Goal: Transaction & Acquisition: Purchase product/service

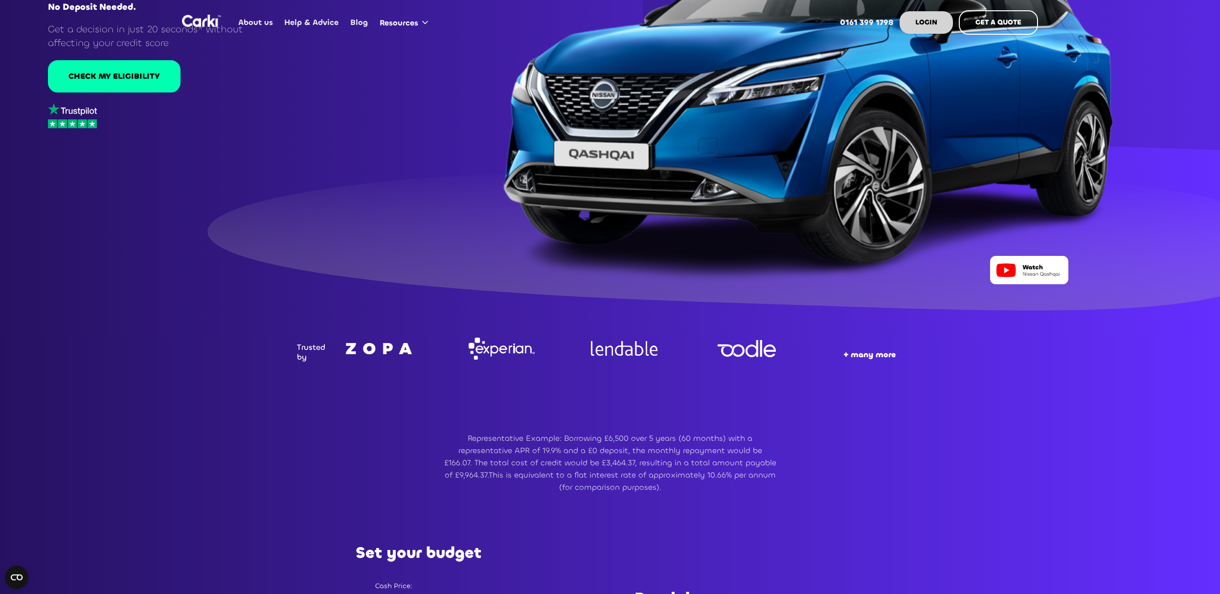
scroll to position [549, 0]
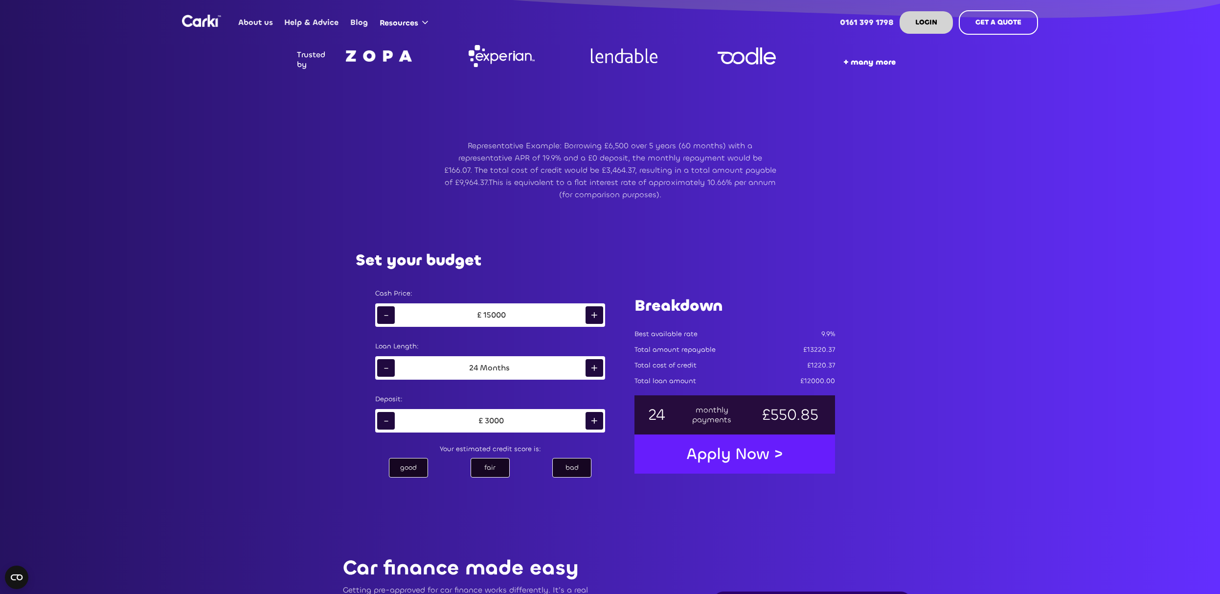
click at [596, 420] on div "+" at bounding box center [594, 421] width 18 height 18
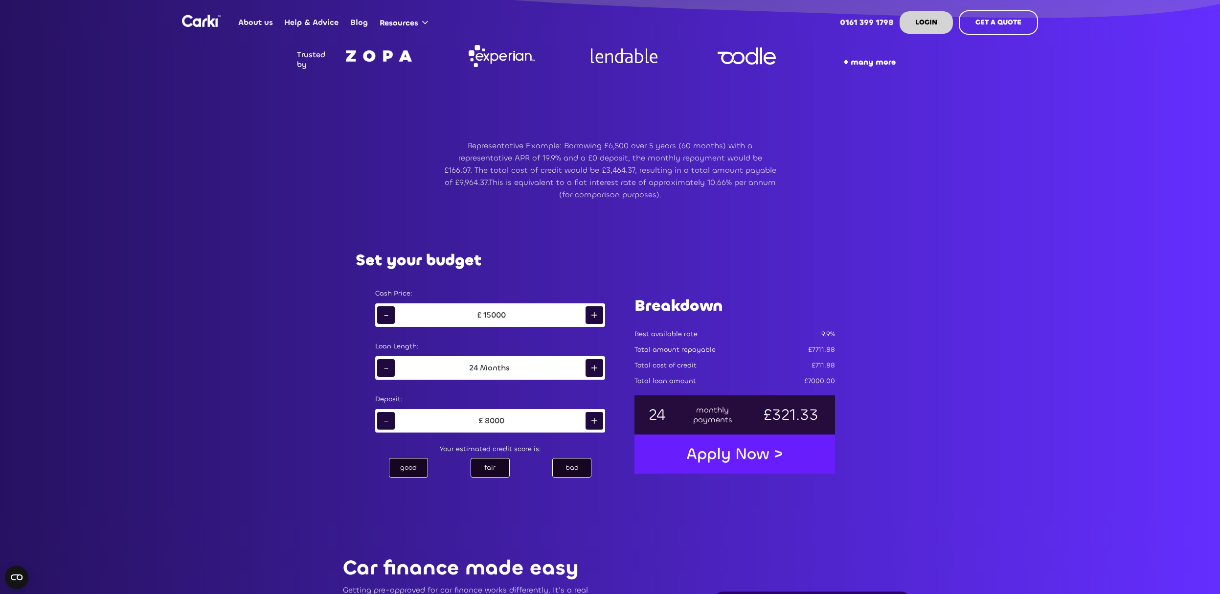
click at [596, 420] on div "+" at bounding box center [594, 421] width 18 height 18
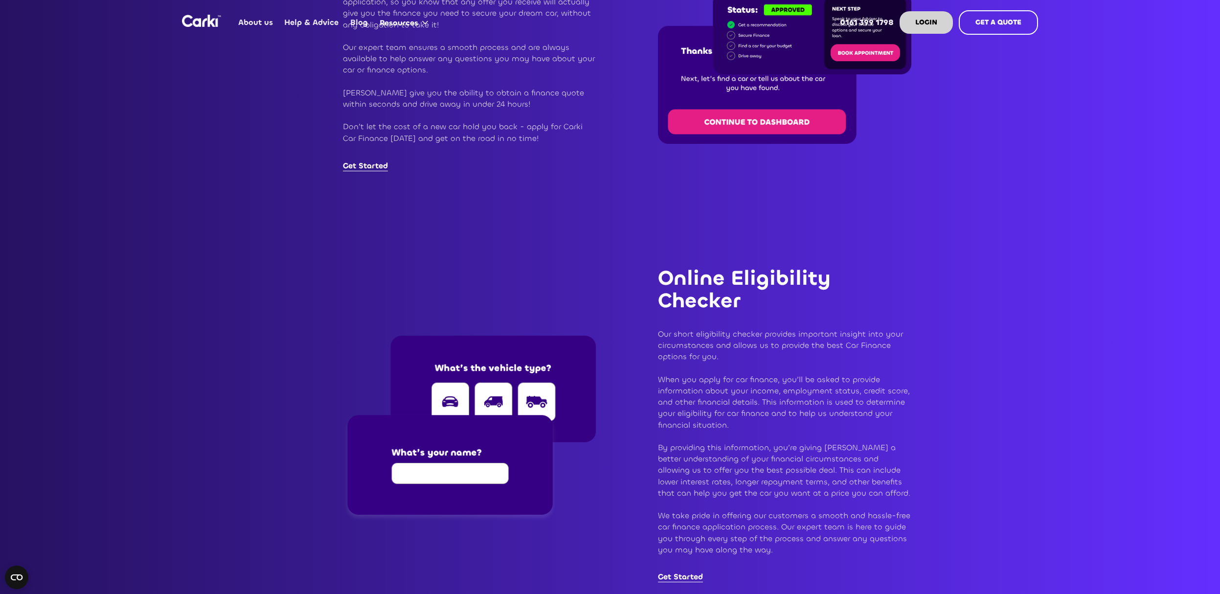
scroll to position [1292, 0]
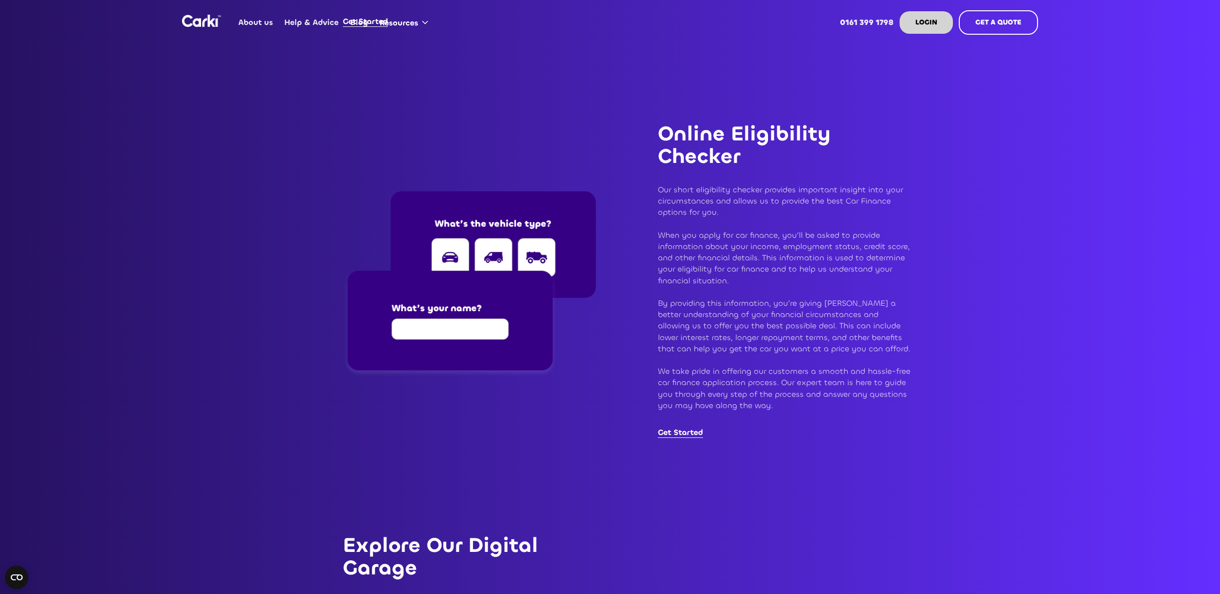
click at [455, 326] on img at bounding box center [469, 284] width 253 height 186
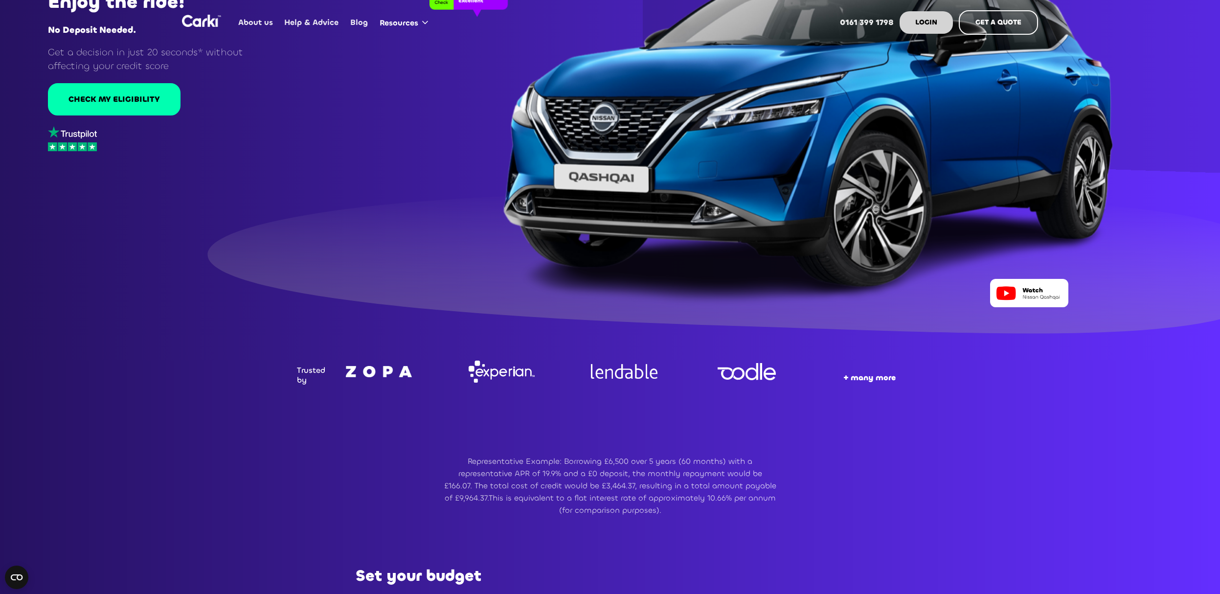
scroll to position [0, 0]
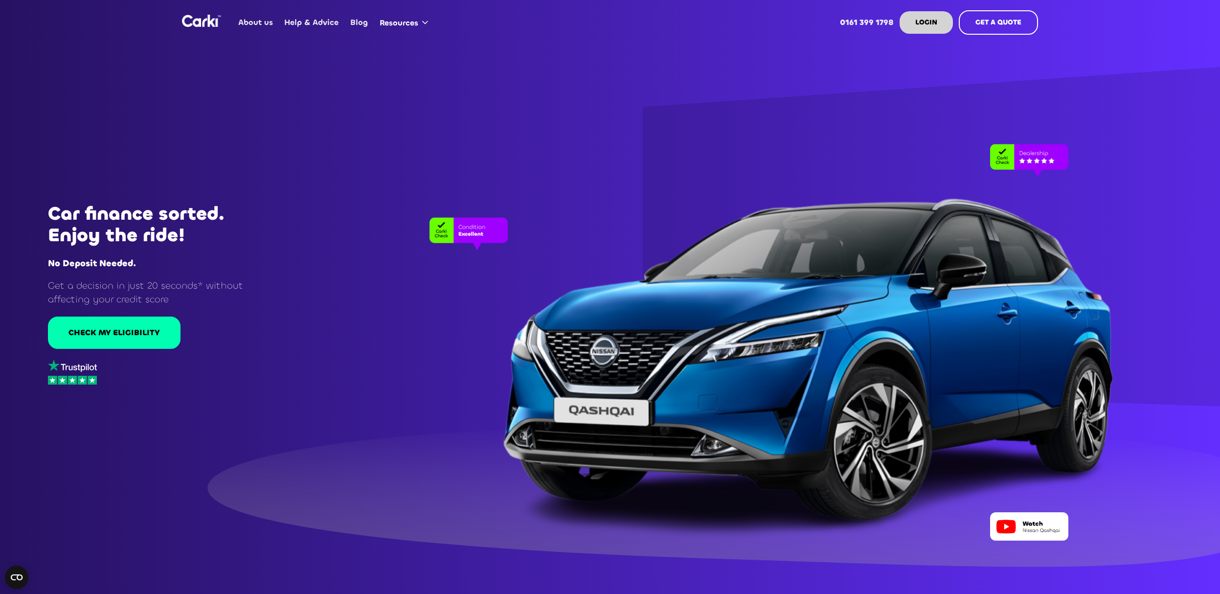
click at [258, 24] on link "About us" at bounding box center [256, 22] width 46 height 38
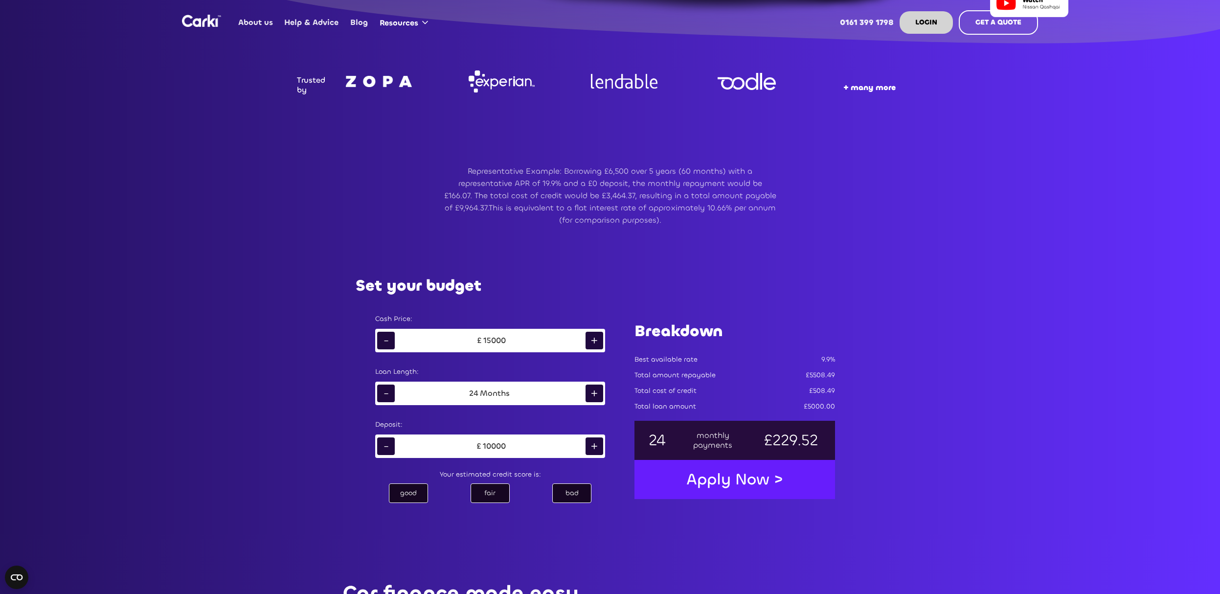
scroll to position [504, 0]
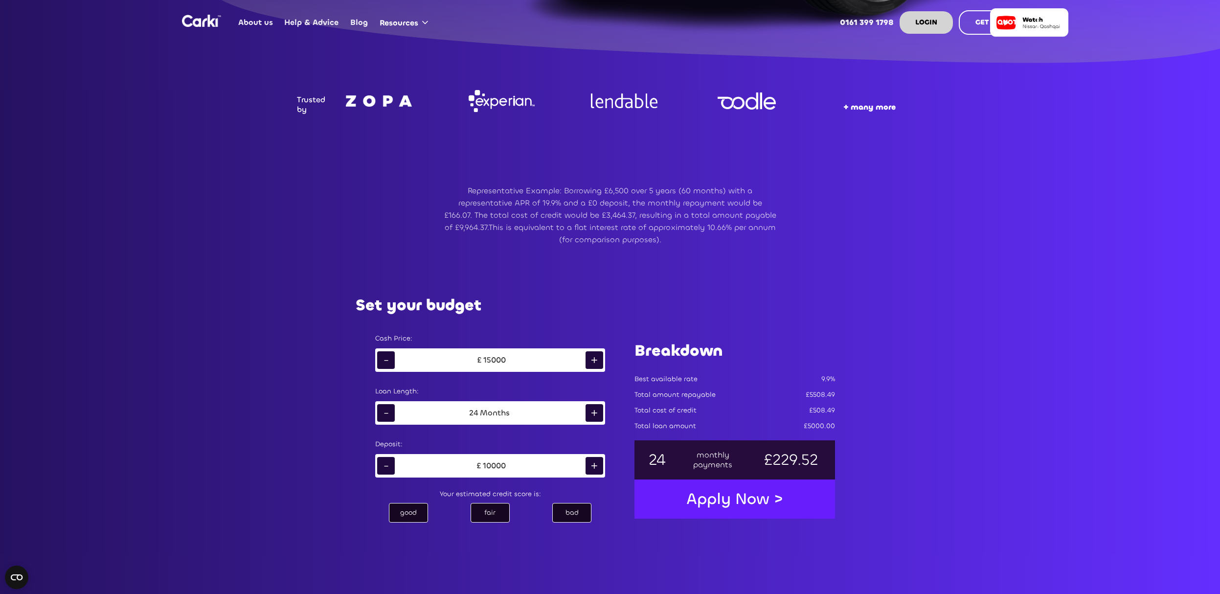
click at [591, 360] on div "+" at bounding box center [594, 360] width 18 height 18
click at [415, 514] on div "good" at bounding box center [408, 513] width 39 height 20
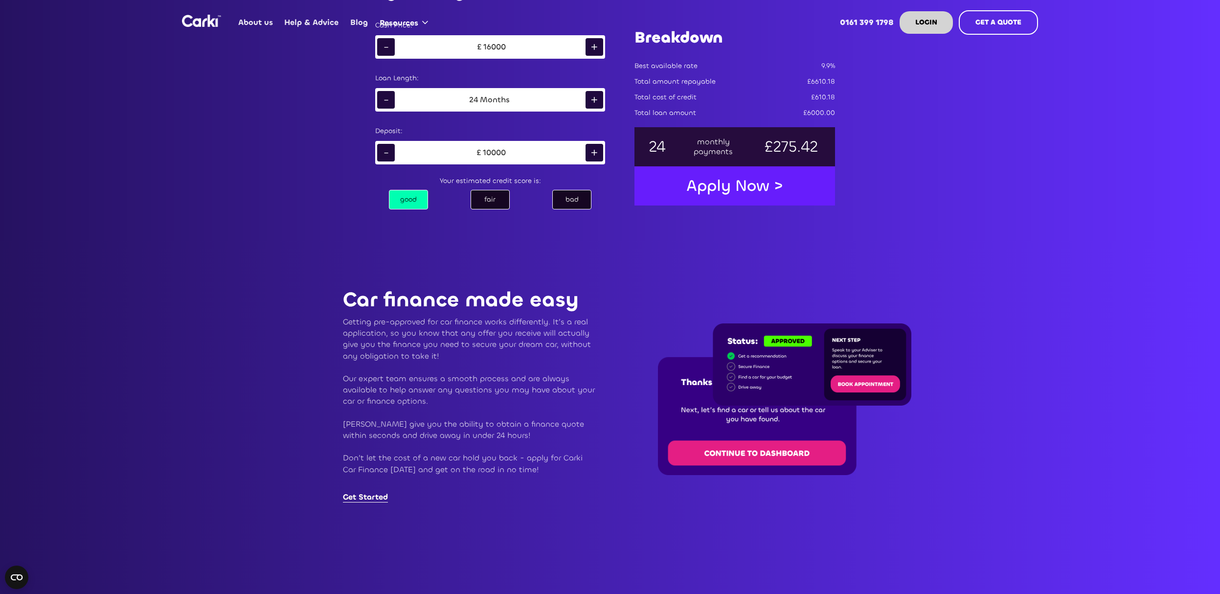
scroll to position [824, 0]
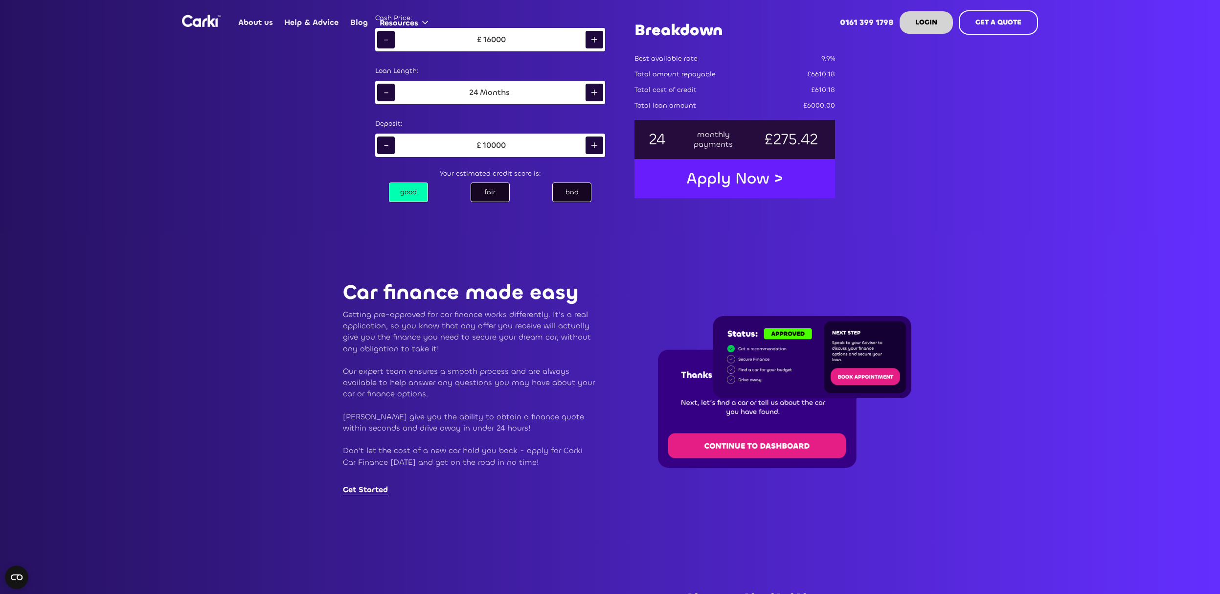
click at [747, 187] on div "Apply Now >" at bounding box center [734, 178] width 116 height 30
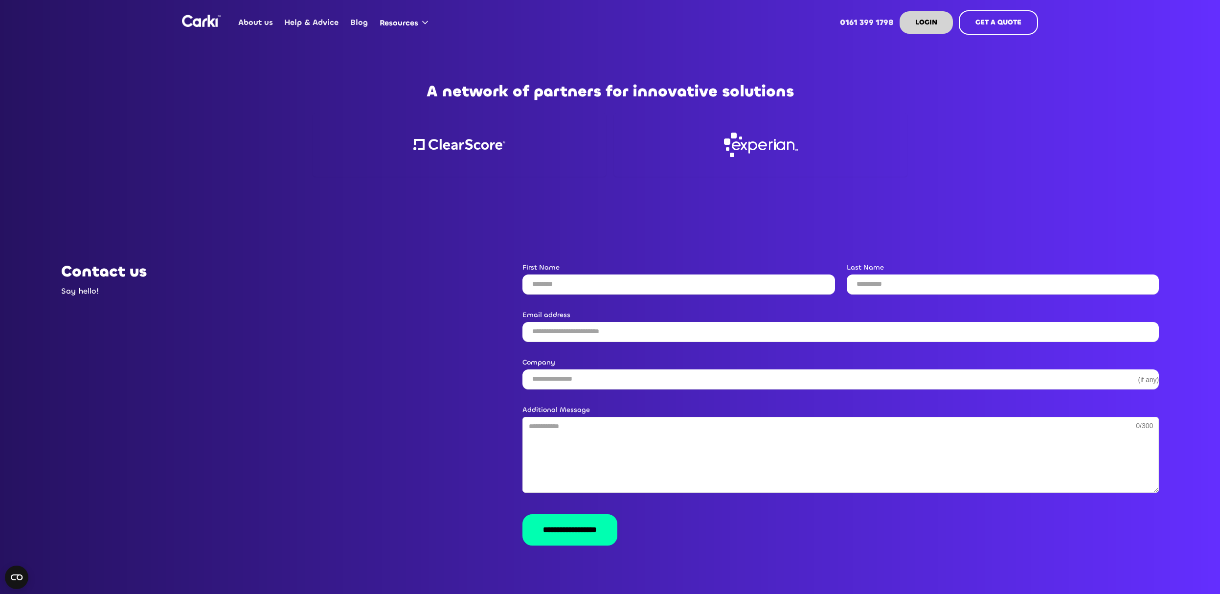
scroll to position [1834, 0]
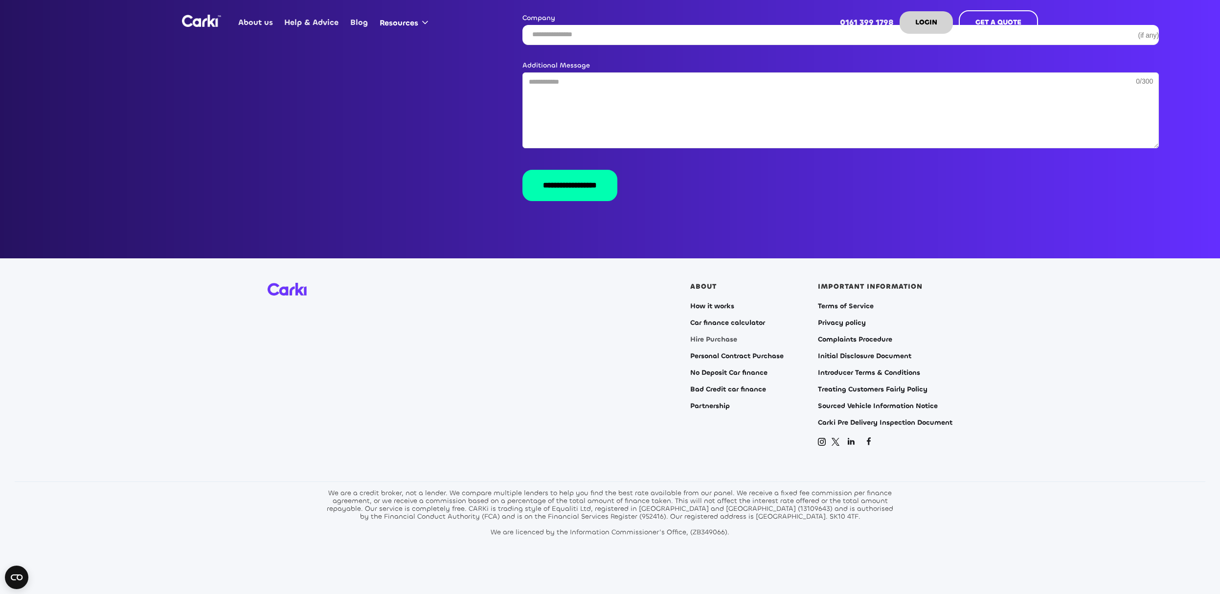
click at [719, 335] on link "Hire Purchase" at bounding box center [713, 339] width 47 height 8
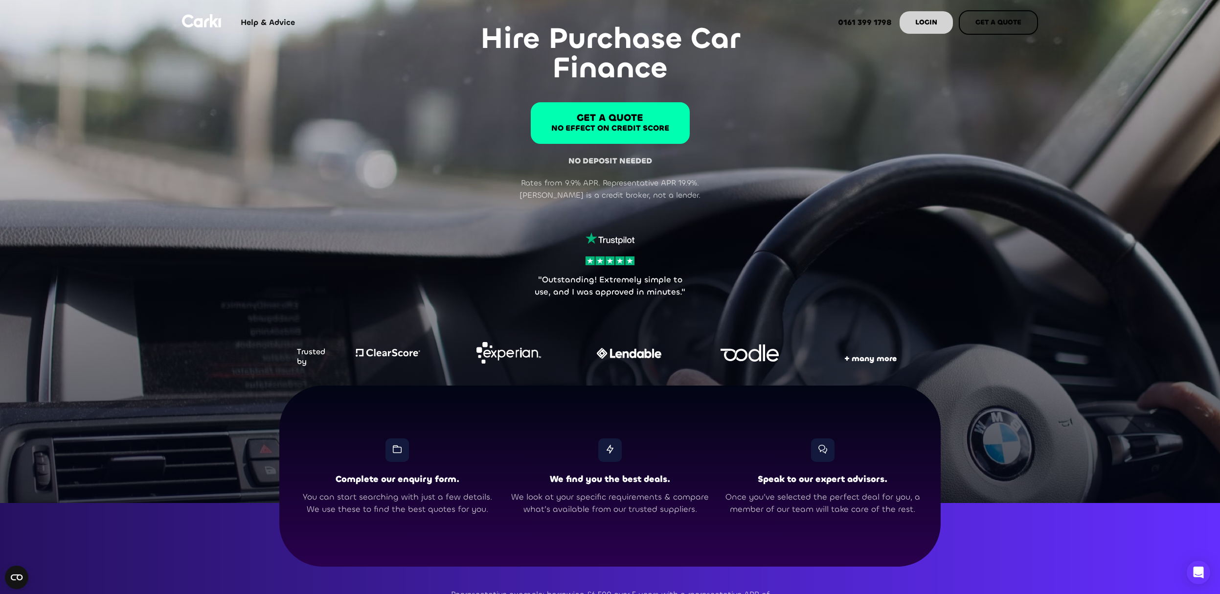
scroll to position [42, 0]
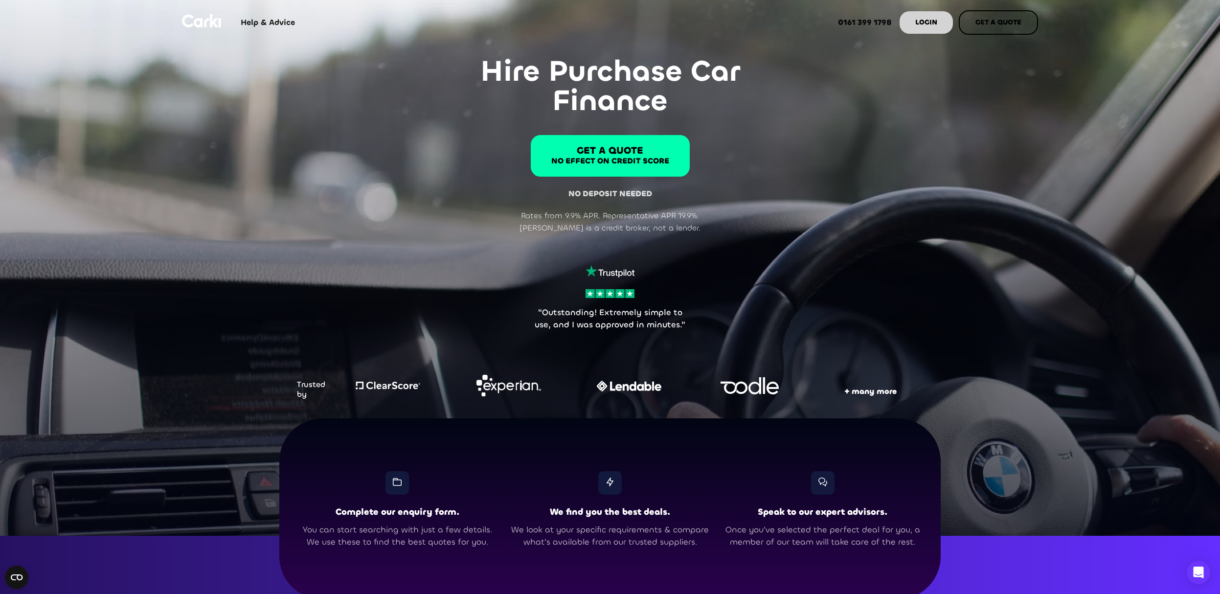
click at [224, 32] on div "Help & Advice Resources Blog categories Cars Vans Electric Cars Car finance Cus…" at bounding box center [610, 21] width 856 height 42
click at [212, 21] on img at bounding box center [201, 20] width 39 height 13
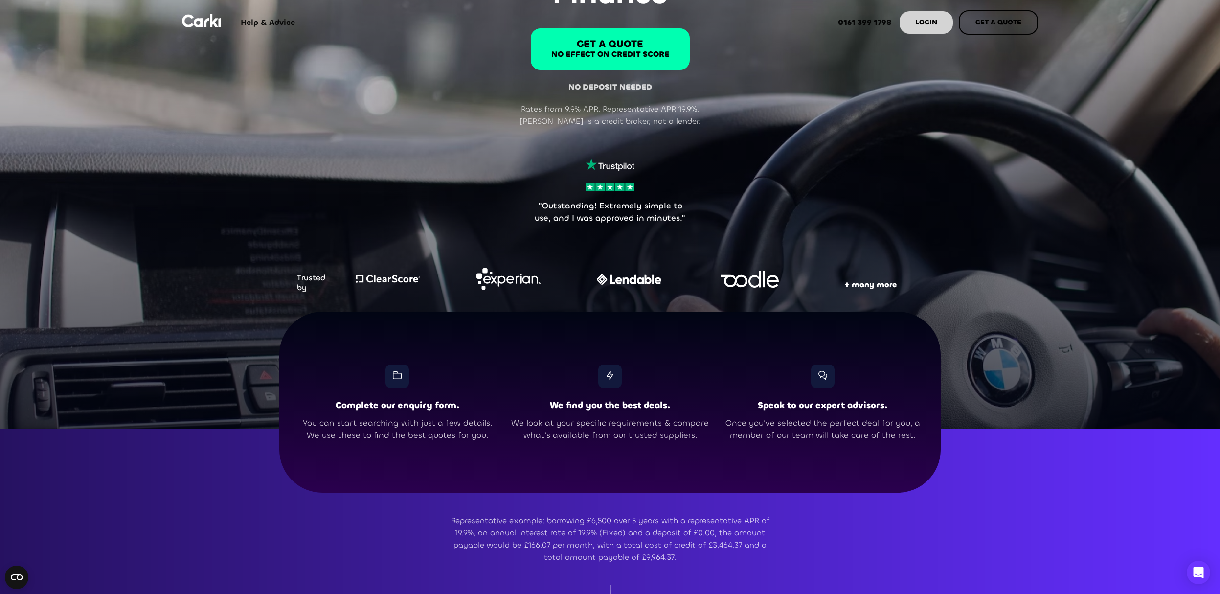
scroll to position [0, 0]
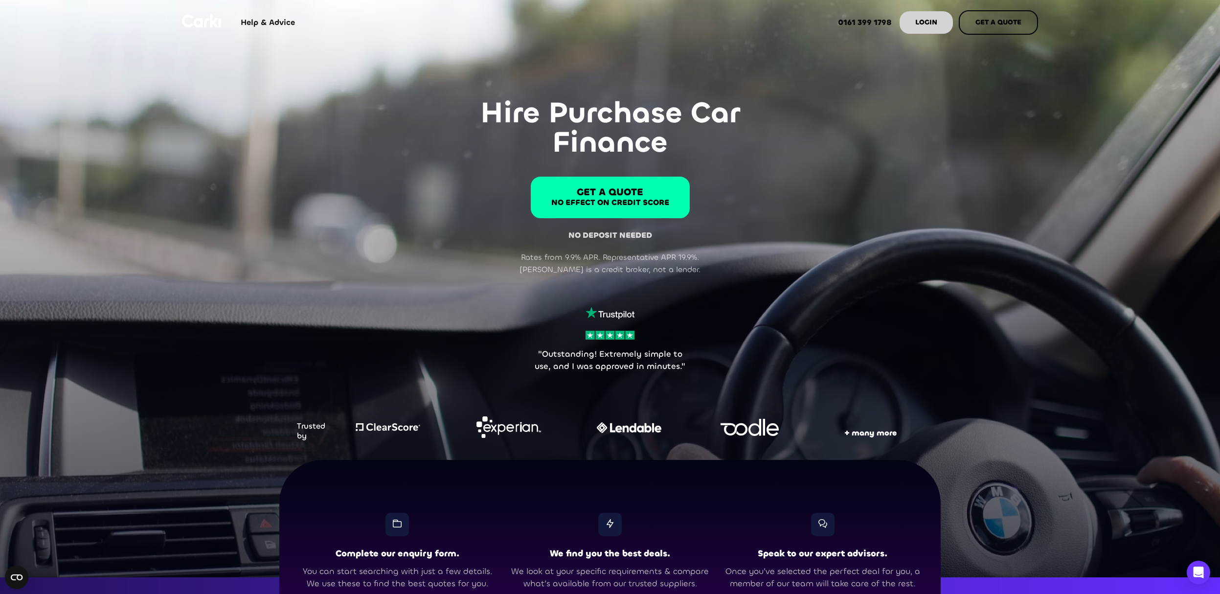
click at [211, 18] on img at bounding box center [201, 20] width 39 height 13
click at [193, 18] on img at bounding box center [201, 20] width 39 height 13
